Goal: Entertainment & Leisure: Consume media (video, audio)

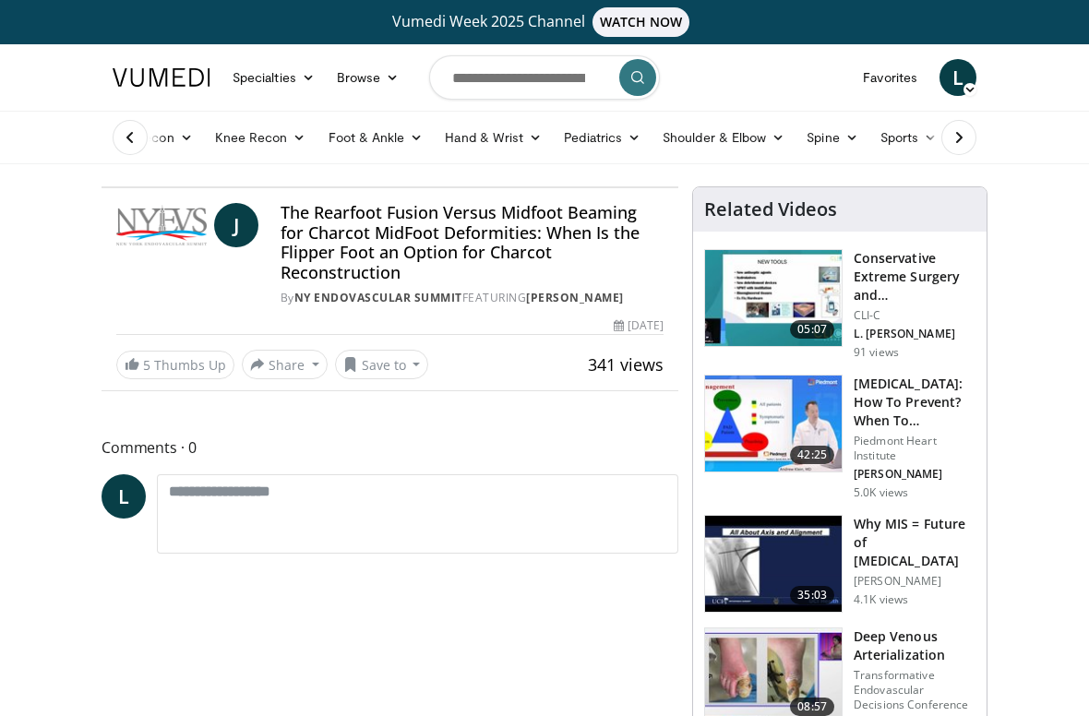
click at [39, 715] on html "Vumedi Week 2025 Channel WATCH NOW Specialties Adult & Family Medicine Allergy,…" at bounding box center [544, 358] width 1089 height 716
click at [102, 187] on span "Video Player" at bounding box center [120, 168] width 37 height 37
click at [243, 187] on div "10 seconds Tap to unmute" at bounding box center [389, 187] width 575 height 0
click at [102, 187] on span "Video Player" at bounding box center [120, 168] width 37 height 37
